Goal: Task Accomplishment & Management: Manage account settings

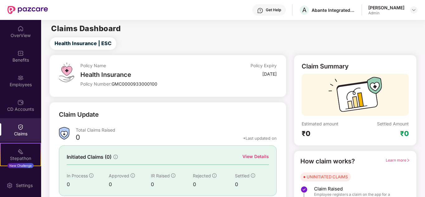
scroll to position [31, 0]
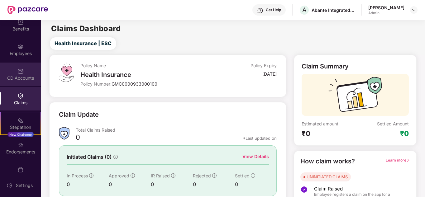
click at [19, 76] on div "CD Accounts" at bounding box center [20, 78] width 41 height 6
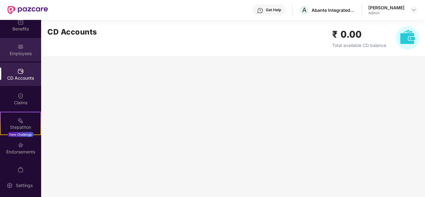
click at [20, 51] on div "Employees" at bounding box center [20, 54] width 41 height 6
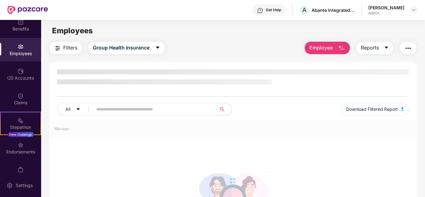
click at [95, 109] on span at bounding box center [153, 109] width 128 height 12
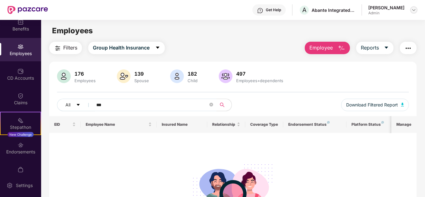
type input "***"
click at [415, 10] on img at bounding box center [414, 9] width 5 height 5
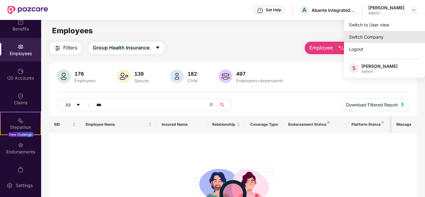
click at [366, 37] on div "Switch Company" at bounding box center [384, 37] width 81 height 12
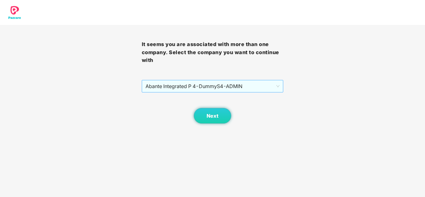
click at [198, 85] on span "Abante Integrated P 4 - DummyS4 - ADMIN" at bounding box center [213, 86] width 134 height 12
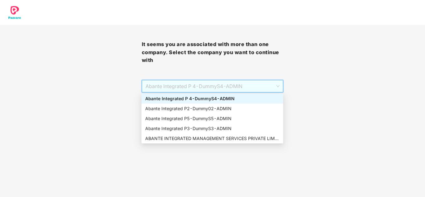
click at [191, 100] on div "Abante Integrated P 4 - DummyS4 - ADMIN" at bounding box center [212, 98] width 134 height 7
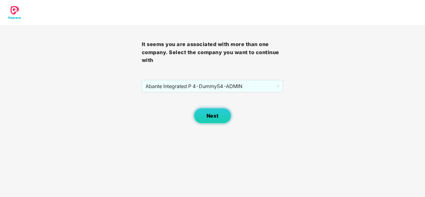
click at [210, 119] on button "Next" at bounding box center [212, 116] width 37 height 16
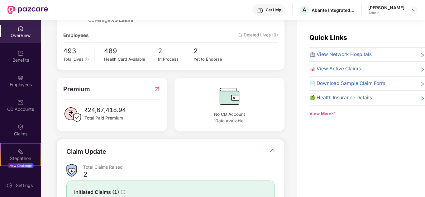
scroll to position [125, 0]
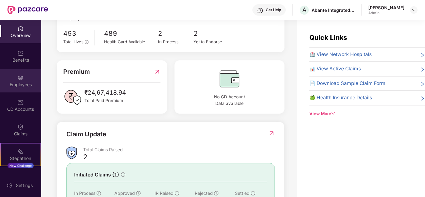
click at [29, 85] on div "Employees" at bounding box center [20, 85] width 41 height 6
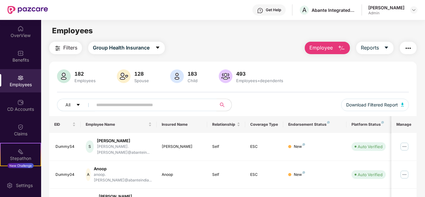
click at [144, 109] on input "text" at bounding box center [152, 104] width 112 height 9
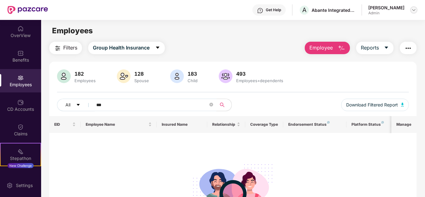
type input "***"
click at [413, 9] on img at bounding box center [414, 9] width 5 height 5
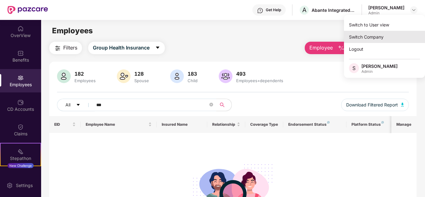
click at [360, 36] on div "Switch Company" at bounding box center [384, 37] width 81 height 12
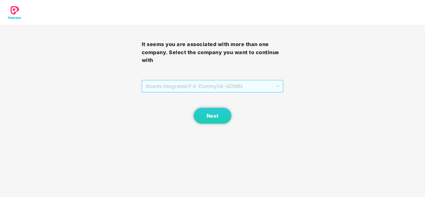
click at [227, 89] on span "Abante Integrated P 4 - DummyS4 - ADMIN" at bounding box center [213, 86] width 134 height 12
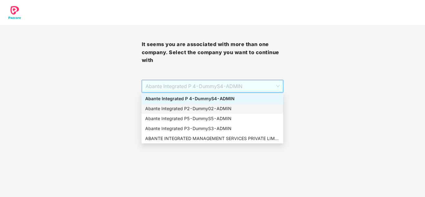
click at [210, 109] on div "Abante Integrated P2 - Dummy02 - ADMIN" at bounding box center [212, 108] width 134 height 7
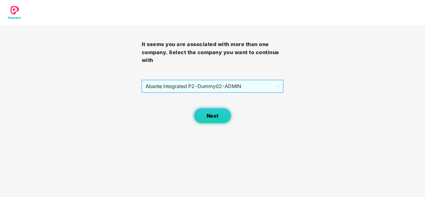
click at [212, 119] on span "Next" at bounding box center [213, 116] width 12 height 6
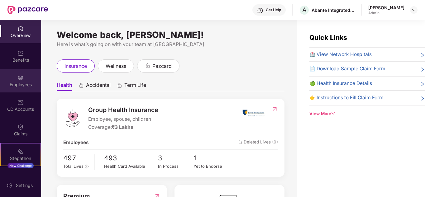
click at [20, 79] on img at bounding box center [20, 78] width 6 height 6
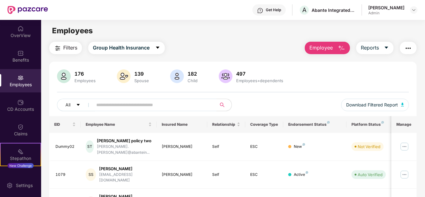
click at [111, 108] on input "text" at bounding box center [152, 104] width 112 height 9
type input "***"
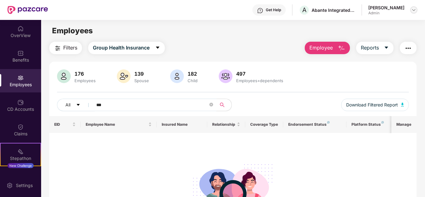
click at [417, 9] on div at bounding box center [414, 9] width 7 height 7
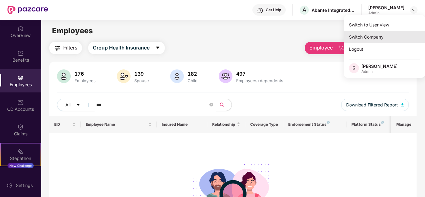
click at [370, 36] on div "Switch Company" at bounding box center [384, 37] width 81 height 12
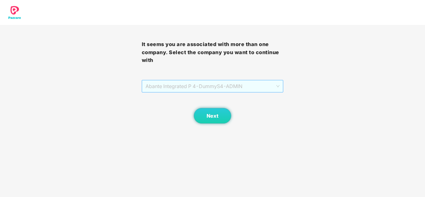
click at [263, 89] on span "Abante Integrated P 4 - DummyS4 - ADMIN" at bounding box center [213, 86] width 134 height 12
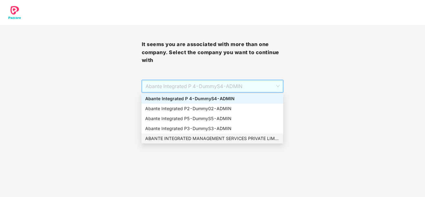
click at [200, 141] on div "ABANTE INTEGRATED MANAGEMENT SERVICES PRIVATE LIMITED - 660 - ADMIN" at bounding box center [212, 138] width 134 height 7
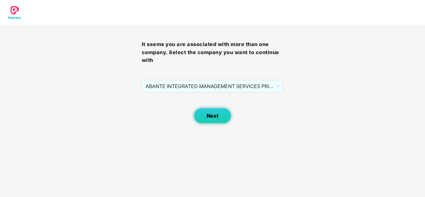
click at [221, 112] on button "Next" at bounding box center [212, 116] width 37 height 16
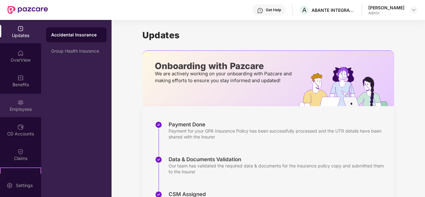
click at [17, 102] on img at bounding box center [20, 103] width 6 height 6
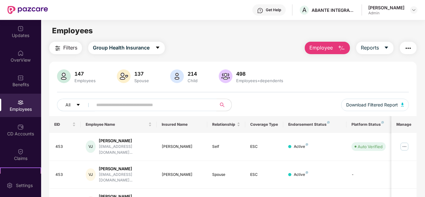
click at [118, 109] on input "text" at bounding box center [152, 104] width 112 height 9
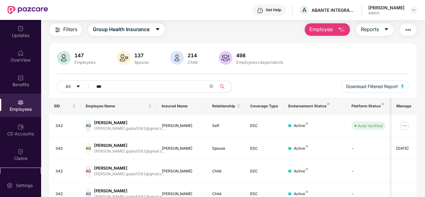
scroll to position [18, 0]
type input "***"
click at [406, 126] on img at bounding box center [405, 126] width 10 height 10
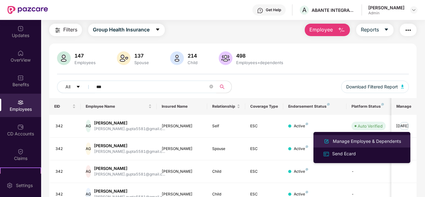
click at [368, 142] on div "Manage Employee & Dependents" at bounding box center [367, 141] width 71 height 7
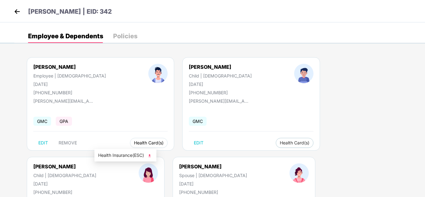
click at [134, 142] on span "Health Card(s)" at bounding box center [149, 143] width 30 height 3
click at [152, 156] on img at bounding box center [150, 156] width 6 height 6
click at [280, 142] on span "Health Card(s)" at bounding box center [295, 143] width 30 height 3
click at [280, 143] on span "Health Card(s)" at bounding box center [295, 143] width 30 height 3
click at [270, 154] on img at bounding box center [269, 156] width 6 height 6
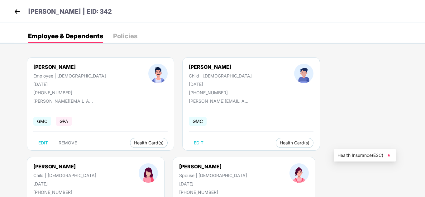
click at [390, 156] on img at bounding box center [389, 156] width 6 height 6
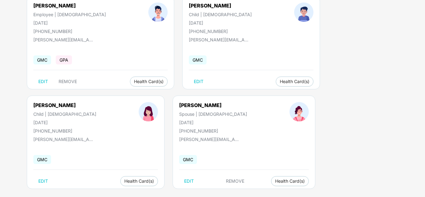
scroll to position [69, 0]
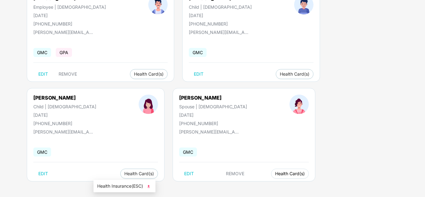
click at [275, 173] on span "Health Card(s)" at bounding box center [290, 174] width 30 height 3
click at [149, 187] on img at bounding box center [149, 187] width 6 height 6
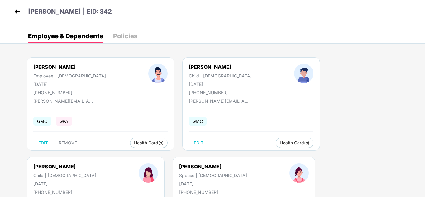
click at [19, 11] on img at bounding box center [16, 11] width 9 height 9
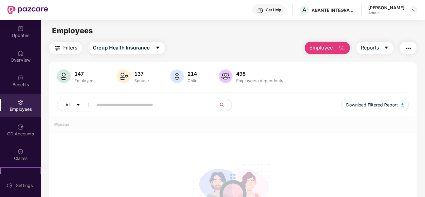
scroll to position [31, 0]
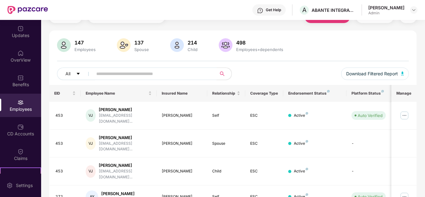
click at [129, 71] on input "text" at bounding box center [152, 73] width 112 height 9
type input "***"
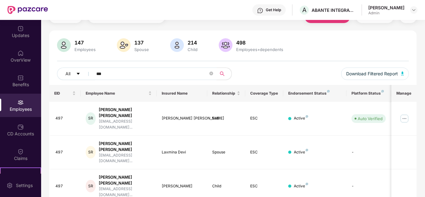
scroll to position [27, 0]
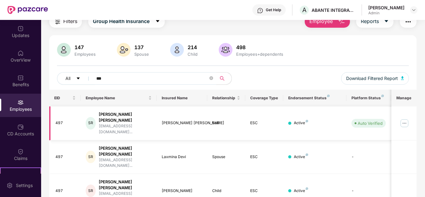
click at [404, 119] on img at bounding box center [405, 124] width 10 height 10
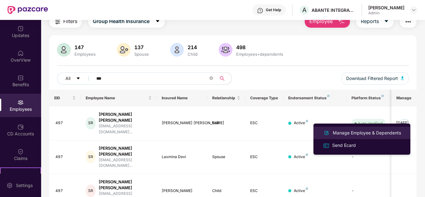
click at [356, 132] on div "Manage Employee & Dependents" at bounding box center [367, 133] width 71 height 7
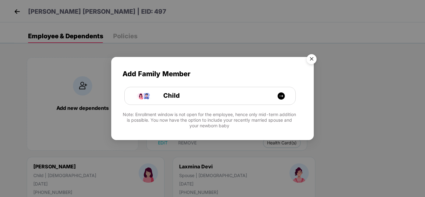
click at [311, 58] on img "Close" at bounding box center [311, 59] width 17 height 17
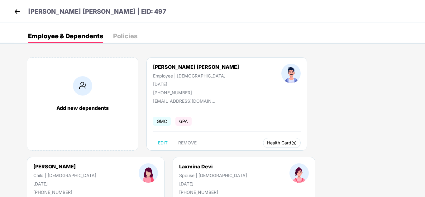
click at [267, 142] on span "Health Card(s)" at bounding box center [282, 143] width 30 height 3
click at [285, 156] on img at bounding box center [284, 156] width 6 height 6
click at [406, 155] on img at bounding box center [404, 156] width 6 height 6
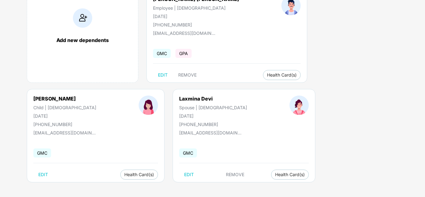
scroll to position [69, 0]
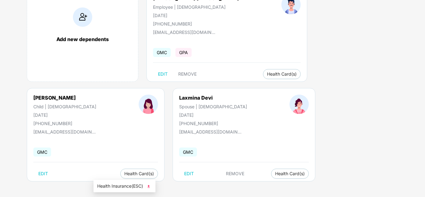
click at [149, 187] on img at bounding box center [149, 187] width 6 height 6
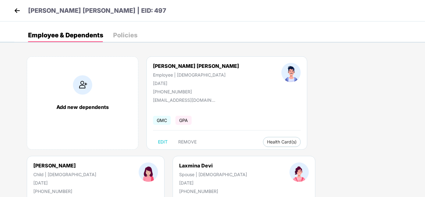
scroll to position [0, 0]
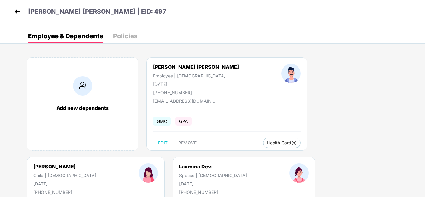
click at [21, 13] on img at bounding box center [16, 11] width 9 height 9
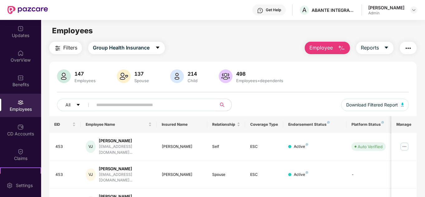
click at [146, 108] on input "text" at bounding box center [152, 104] width 112 height 9
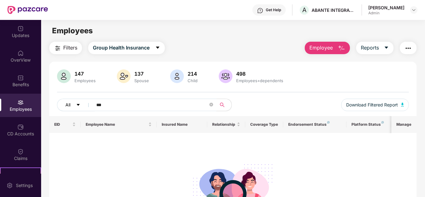
type input "***"
click at [80, 105] on icon "caret-down" at bounding box center [78, 105] width 4 height 4
click at [121, 107] on input "***" at bounding box center [152, 104] width 112 height 9
click at [212, 105] on icon "close-circle" at bounding box center [212, 105] width 4 height 4
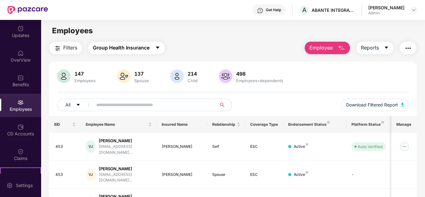
click at [159, 46] on icon "caret-down" at bounding box center [157, 47] width 5 height 5
click at [304, 97] on div "147 Employees 137 Spouse 214 Child 498 Employees+dependents All Download Filter…" at bounding box center [233, 93] width 368 height 47
click at [416, 8] on img at bounding box center [414, 9] width 5 height 5
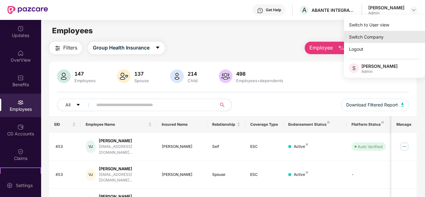
click at [366, 41] on div "Switch Company" at bounding box center [384, 37] width 81 height 12
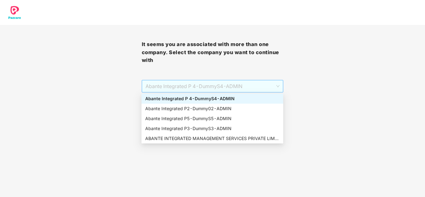
click at [198, 85] on span "Abante Integrated P 4 - DummyS4 - ADMIN" at bounding box center [213, 86] width 134 height 12
click at [181, 107] on div "Abante Integrated P2 - Dummy02 - ADMIN" at bounding box center [212, 108] width 134 height 7
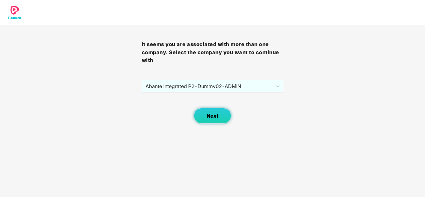
click at [216, 112] on button "Next" at bounding box center [212, 116] width 37 height 16
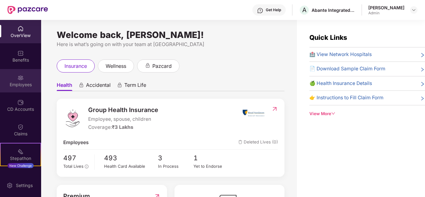
click at [17, 82] on div "Employees" at bounding box center [20, 85] width 41 height 6
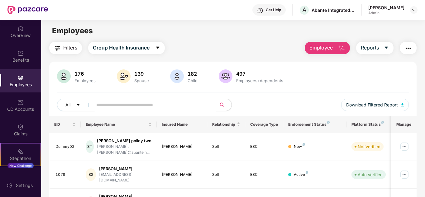
click at [117, 105] on input "text" at bounding box center [152, 104] width 112 height 9
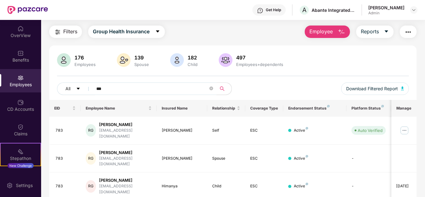
scroll to position [27, 0]
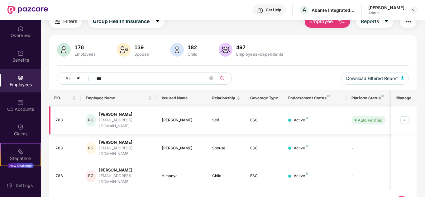
type input "***"
click at [404, 118] on img at bounding box center [405, 120] width 10 height 10
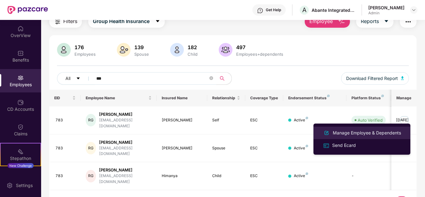
click at [353, 134] on div "Manage Employee & Dependents" at bounding box center [367, 133] width 71 height 7
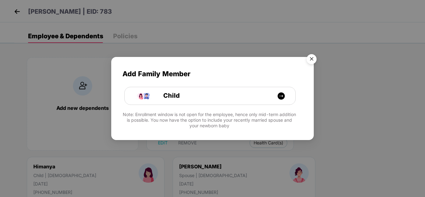
click at [313, 56] on img "Close" at bounding box center [311, 59] width 17 height 17
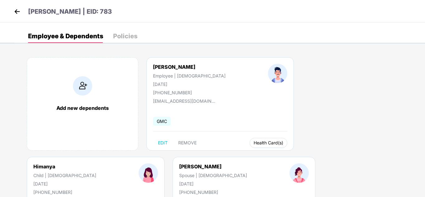
click at [254, 143] on span "Health Card(s)" at bounding box center [269, 143] width 30 height 3
click at [274, 155] on img at bounding box center [271, 156] width 6 height 6
click at [391, 155] on div "Add new dependents [PERSON_NAME] Employee | [DEMOGRAPHIC_DATA] [DATE] [PHONE_NU…" at bounding box center [219, 157] width 411 height 218
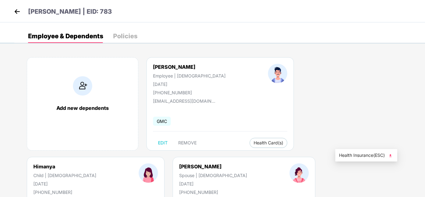
click at [392, 157] on img at bounding box center [391, 156] width 6 height 6
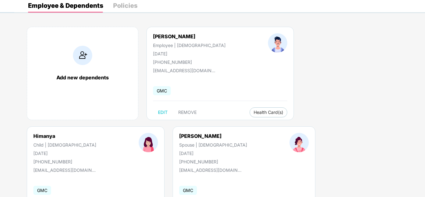
scroll to position [69, 0]
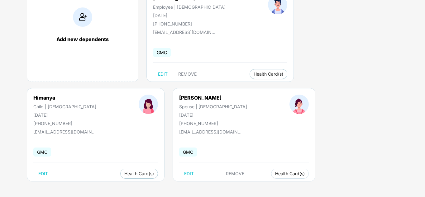
click at [275, 176] on span "Health Card(s)" at bounding box center [290, 174] width 30 height 3
click at [149, 187] on img at bounding box center [149, 187] width 6 height 6
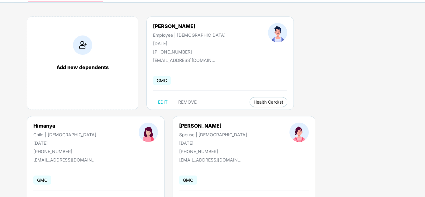
scroll to position [0, 0]
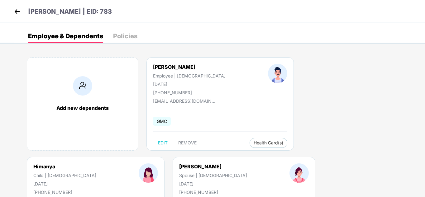
click at [16, 9] on img at bounding box center [16, 11] width 9 height 9
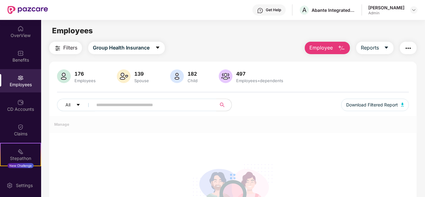
click at [111, 112] on div "All Download Filtered Report" at bounding box center [233, 107] width 353 height 17
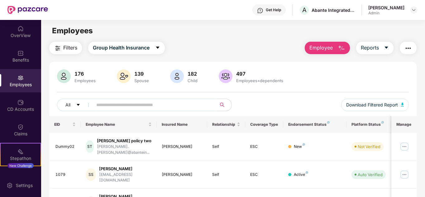
click at [111, 104] on input "text" at bounding box center [152, 104] width 112 height 9
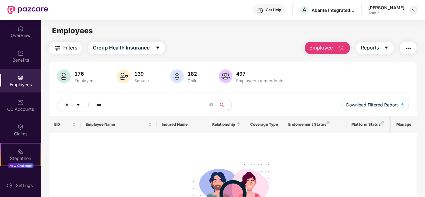
type input "***"
click at [412, 11] on img at bounding box center [414, 9] width 5 height 5
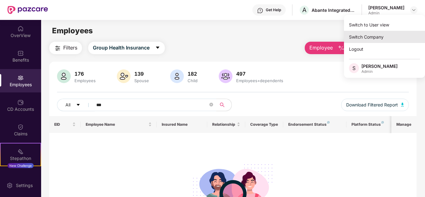
click at [359, 37] on div "Switch Company" at bounding box center [384, 37] width 81 height 12
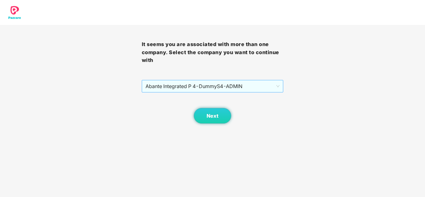
click at [227, 87] on span "Abante Integrated P 4 - DummyS4 - ADMIN" at bounding box center [213, 86] width 134 height 12
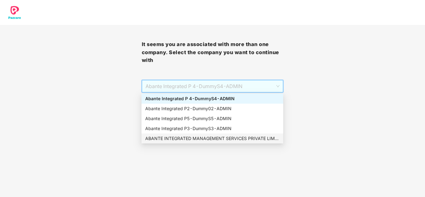
click at [197, 136] on div "ABANTE INTEGRATED MANAGEMENT SERVICES PRIVATE LIMITED - 660 - ADMIN" at bounding box center [212, 138] width 134 height 7
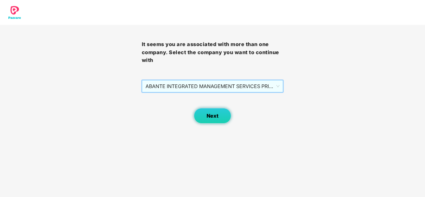
click at [209, 117] on span "Next" at bounding box center [213, 116] width 12 height 6
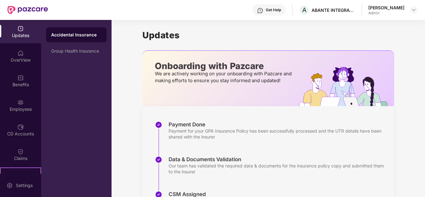
drag, startPoint x: 17, startPoint y: 110, endPoint x: 43, endPoint y: 137, distance: 37.1
click at [17, 110] on div "Employees" at bounding box center [20, 109] width 41 height 6
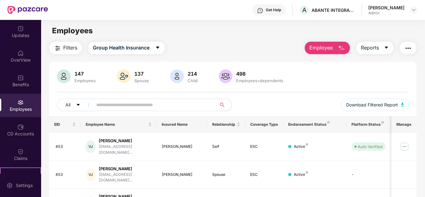
click at [153, 107] on input "text" at bounding box center [152, 104] width 112 height 9
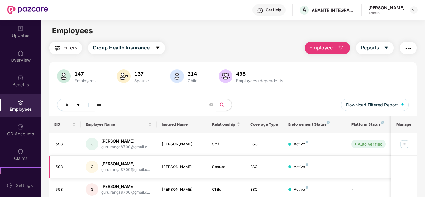
scroll to position [49, 0]
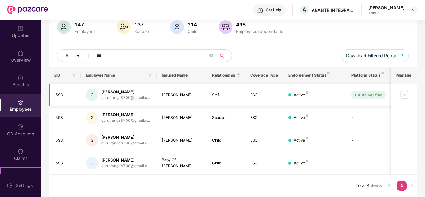
type input "***"
click at [406, 96] on img at bounding box center [405, 95] width 10 height 10
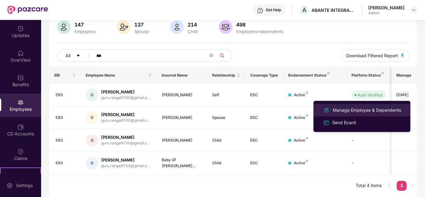
click at [355, 109] on div "Manage Employee & Dependents" at bounding box center [367, 110] width 71 height 7
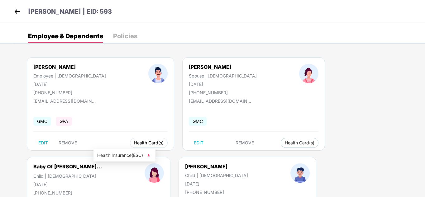
click at [134, 142] on span "Health Card(s)" at bounding box center [149, 143] width 30 height 3
click at [150, 156] on img at bounding box center [149, 156] width 6 height 6
click at [235, 117] on div "GMC" at bounding box center [254, 121] width 130 height 13
click at [281, 142] on button "Health Card(s)" at bounding box center [300, 143] width 38 height 10
click at [269, 154] on img at bounding box center [268, 156] width 6 height 6
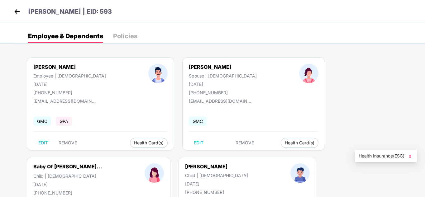
click at [412, 157] on img at bounding box center [410, 156] width 6 height 6
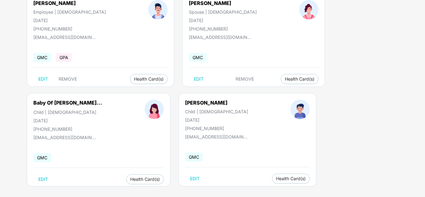
scroll to position [69, 0]
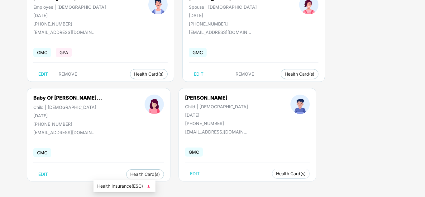
click at [276, 175] on span "Health Card(s)" at bounding box center [291, 174] width 30 height 3
click at [149, 187] on img at bounding box center [149, 187] width 6 height 6
click at [276, 176] on span "Health Card(s)" at bounding box center [291, 174] width 30 height 3
click at [151, 188] on img at bounding box center [149, 187] width 6 height 6
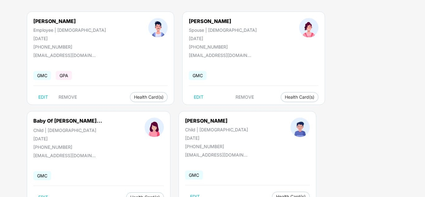
scroll to position [0, 0]
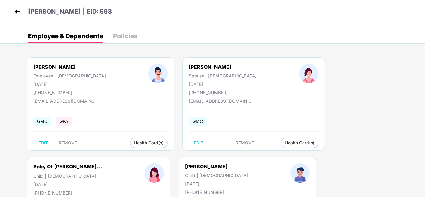
click at [15, 12] on img at bounding box center [16, 11] width 9 height 9
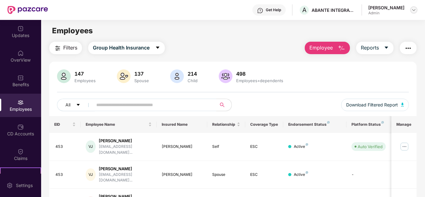
click at [413, 8] on img at bounding box center [414, 9] width 5 height 5
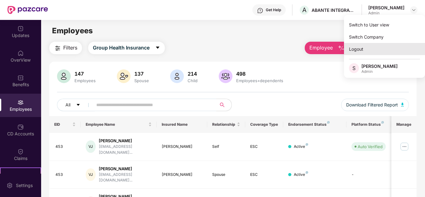
click at [369, 48] on div "Logout" at bounding box center [384, 49] width 81 height 12
